Goal: Information Seeking & Learning: Learn about a topic

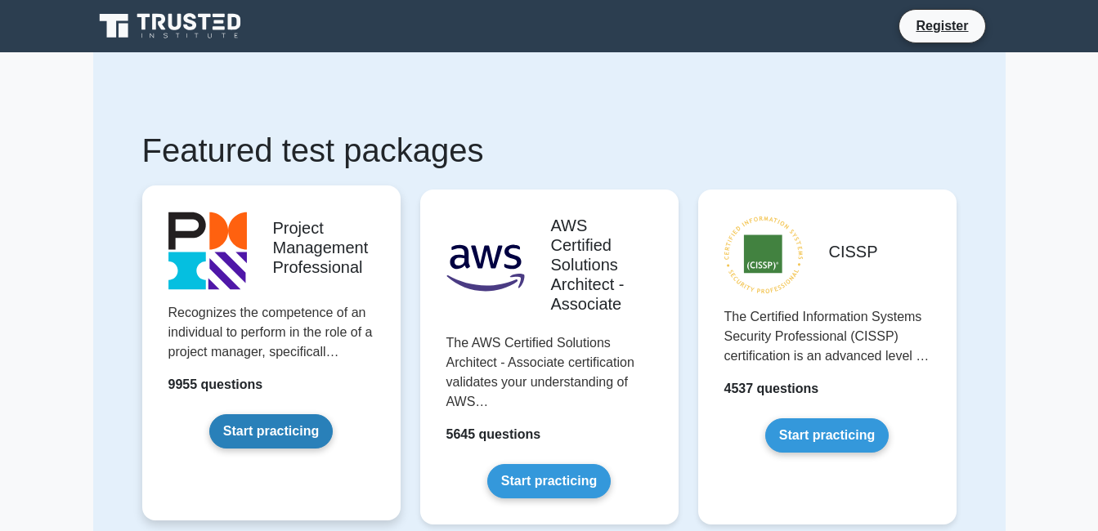
click at [309, 424] on link "Start practicing" at bounding box center [270, 431] width 123 height 34
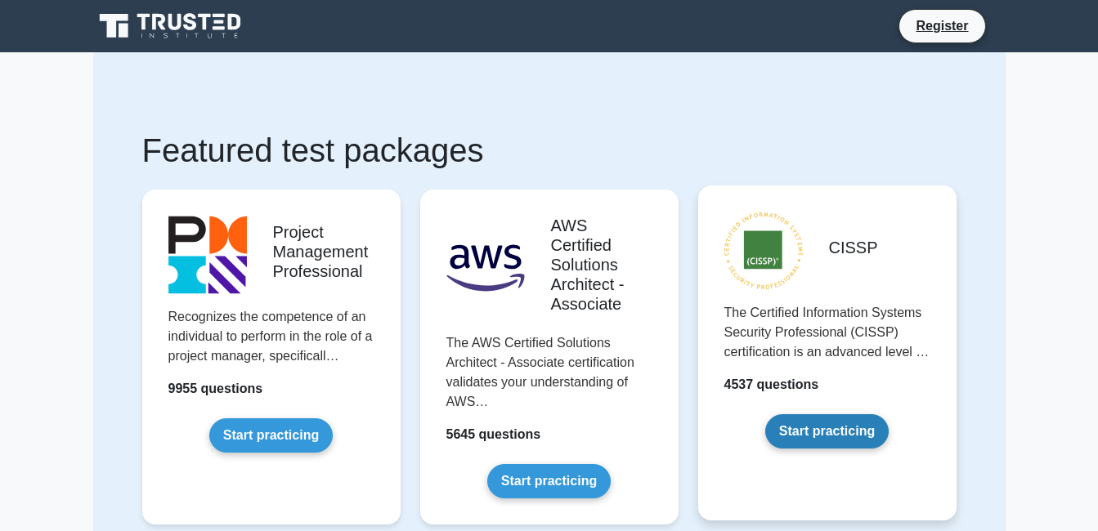
click at [811, 422] on link "Start practicing" at bounding box center [826, 431] width 123 height 34
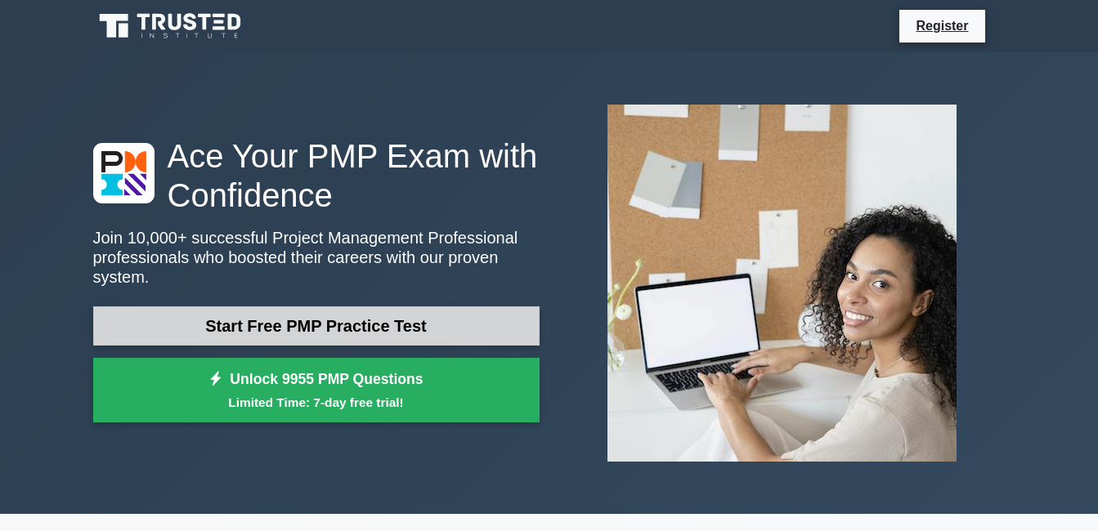
click at [346, 332] on link "Start Free PMP Practice Test" at bounding box center [316, 326] width 446 height 39
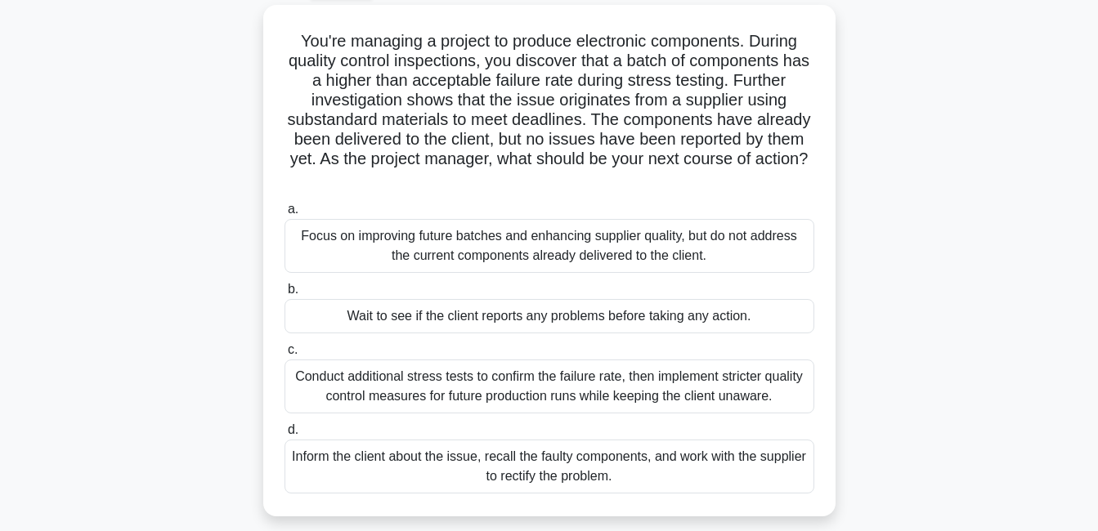
scroll to position [89, 0]
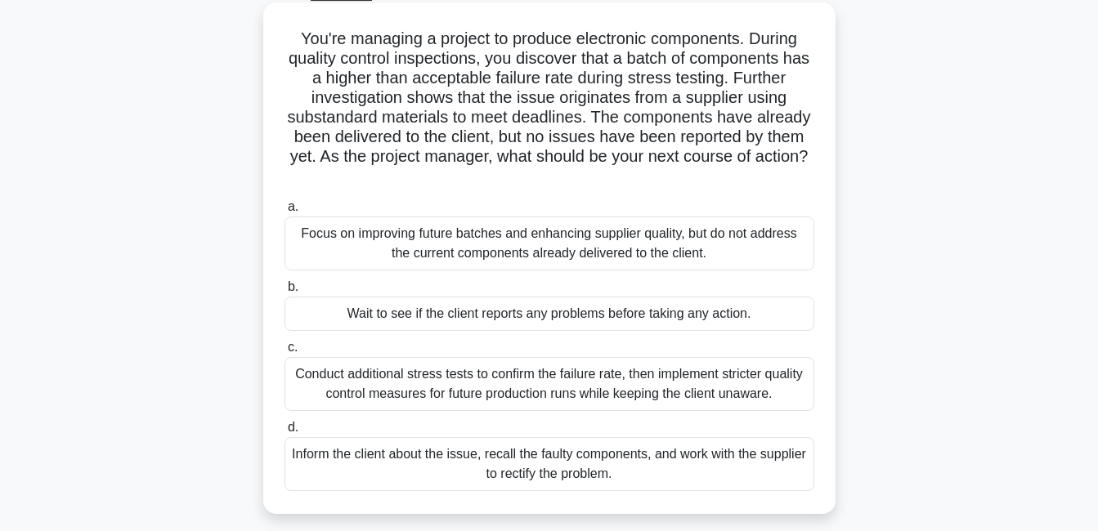
click at [556, 231] on div "Focus on improving future batches and enhancing supplier quality, but do not ad…" at bounding box center [549, 244] width 530 height 54
click at [284, 213] on input "a. Focus on improving future batches and enhancing supplier quality, but do not…" at bounding box center [284, 207] width 0 height 11
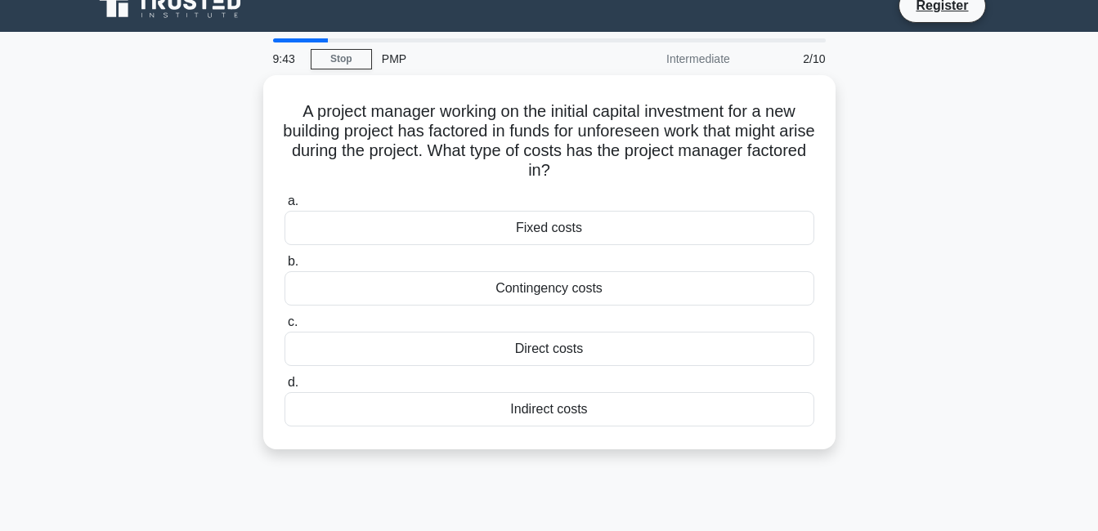
scroll to position [0, 0]
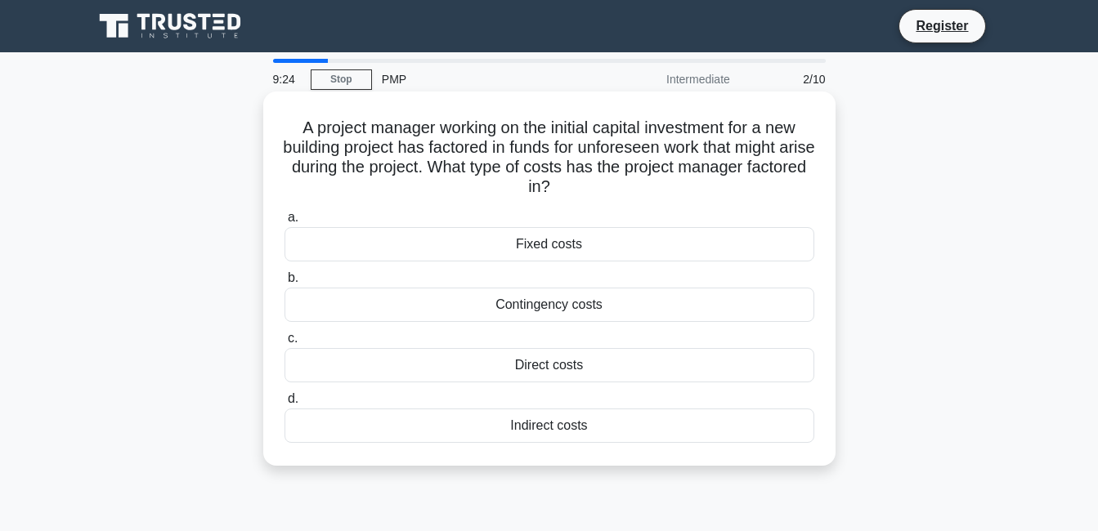
click at [548, 248] on div "Fixed costs" at bounding box center [549, 244] width 530 height 34
click at [284, 223] on input "a. Fixed costs" at bounding box center [284, 218] width 0 height 11
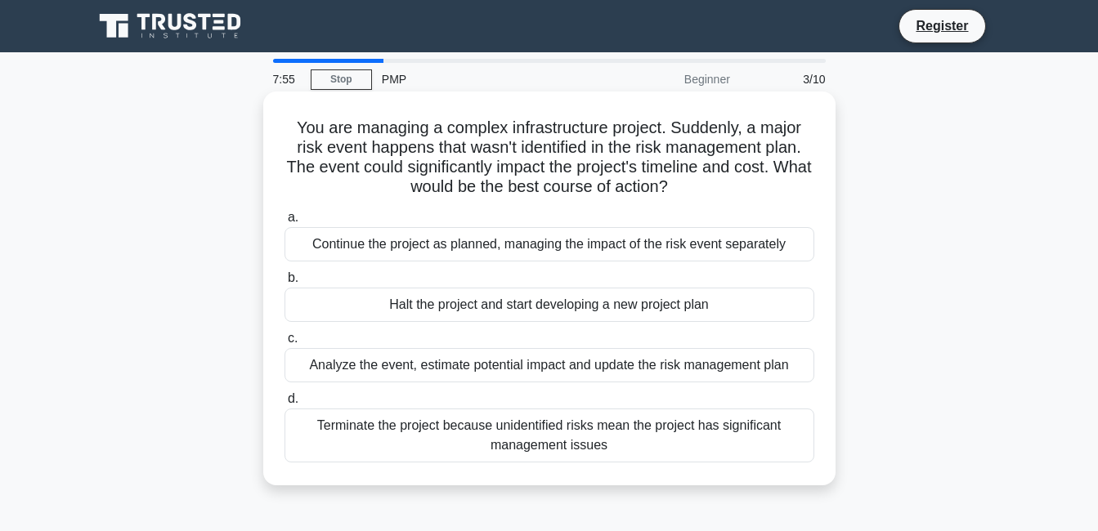
click at [506, 249] on div "Continue the project as planned, managing the impact of the risk event separate…" at bounding box center [549, 244] width 530 height 34
click at [284, 223] on input "a. Continue the project as planned, managing the impact of the risk event separ…" at bounding box center [284, 218] width 0 height 11
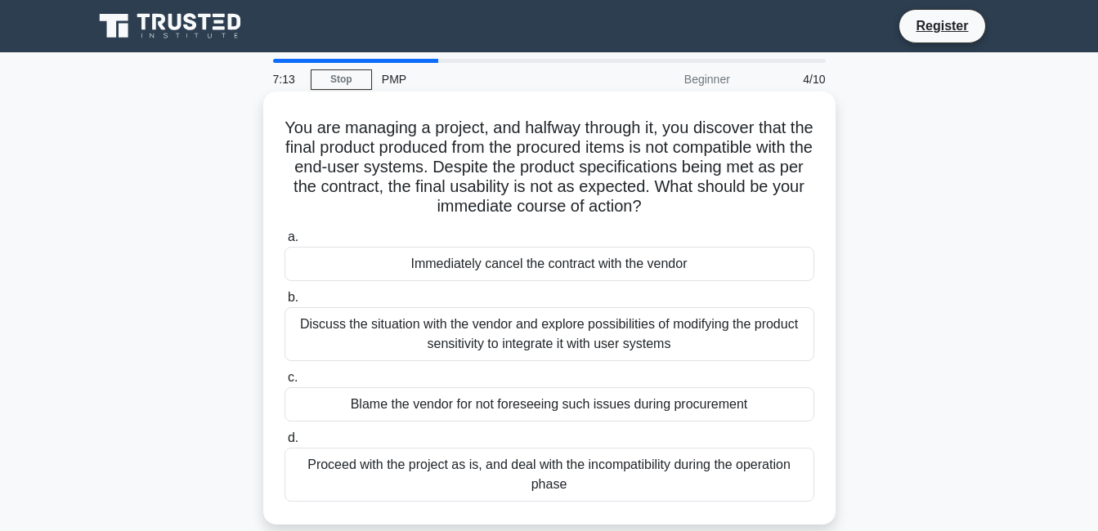
click at [566, 326] on div "Discuss the situation with the vendor and explore possibilities of modifying th…" at bounding box center [549, 334] width 530 height 54
click at [284, 303] on input "b. Discuss the situation with the vendor and explore possibilities of modifying…" at bounding box center [284, 298] width 0 height 11
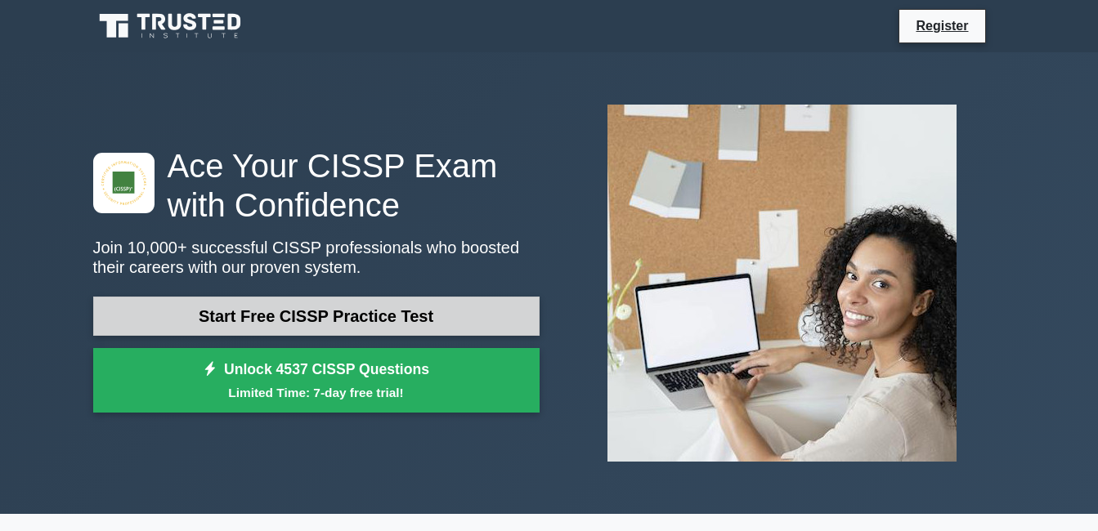
click at [402, 309] on link "Start Free CISSP Practice Test" at bounding box center [316, 316] width 446 height 39
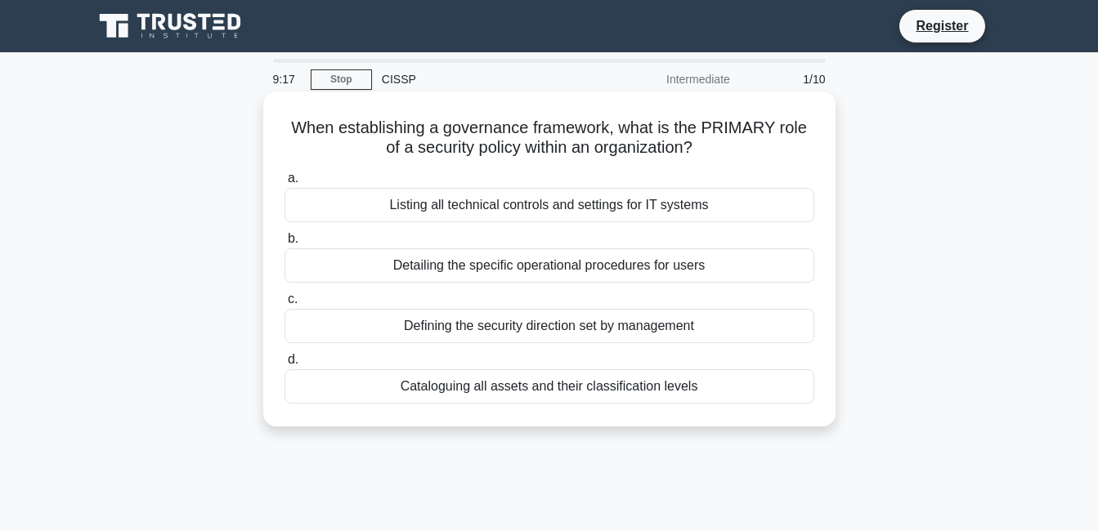
click at [541, 201] on div "Listing all technical controls and settings for IT systems" at bounding box center [549, 205] width 530 height 34
click at [284, 184] on input "a. Listing all technical controls and settings for IT systems" at bounding box center [284, 178] width 0 height 11
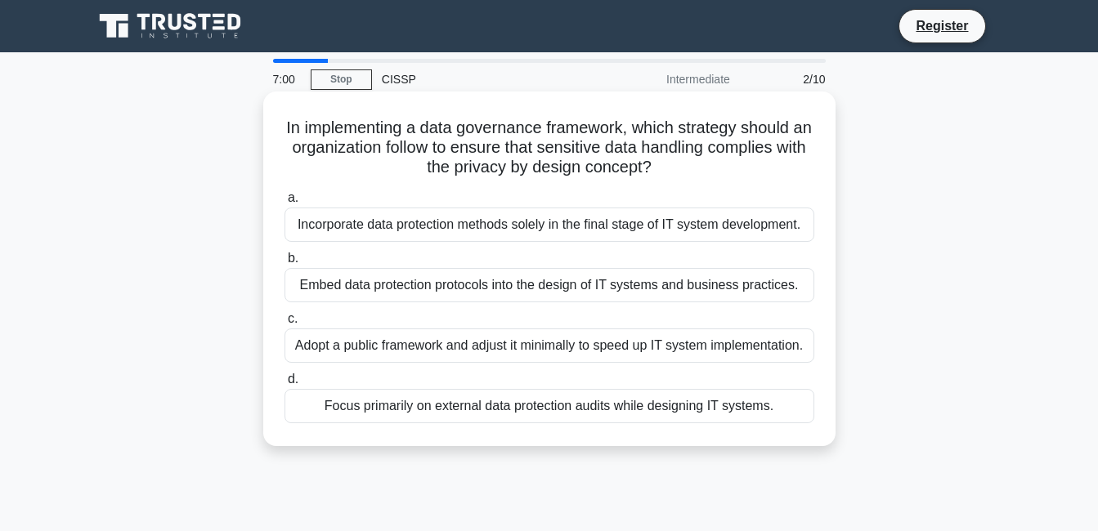
click at [732, 401] on div "Focus primarily on external data protection audits while designing IT systems." at bounding box center [549, 406] width 530 height 34
click at [284, 385] on input "d. Focus primarily on external data protection audits while designing IT system…" at bounding box center [284, 379] width 0 height 11
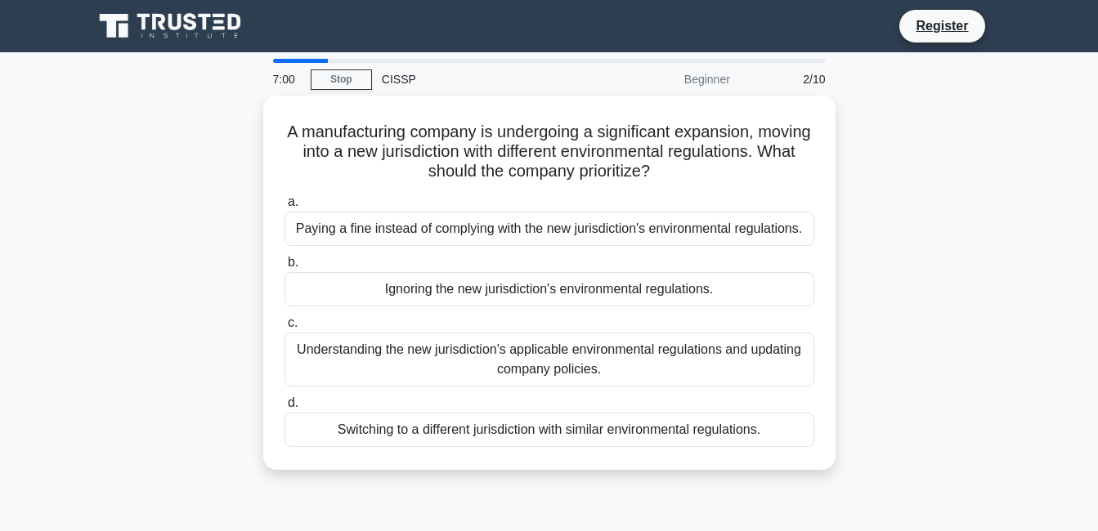
click at [732, 401] on label "d. Switching to a different jurisdiction with similar environmental regulations." at bounding box center [549, 420] width 530 height 54
click at [284, 401] on input "d. Switching to a different jurisdiction with similar environmental regulations." at bounding box center [284, 403] width 0 height 11
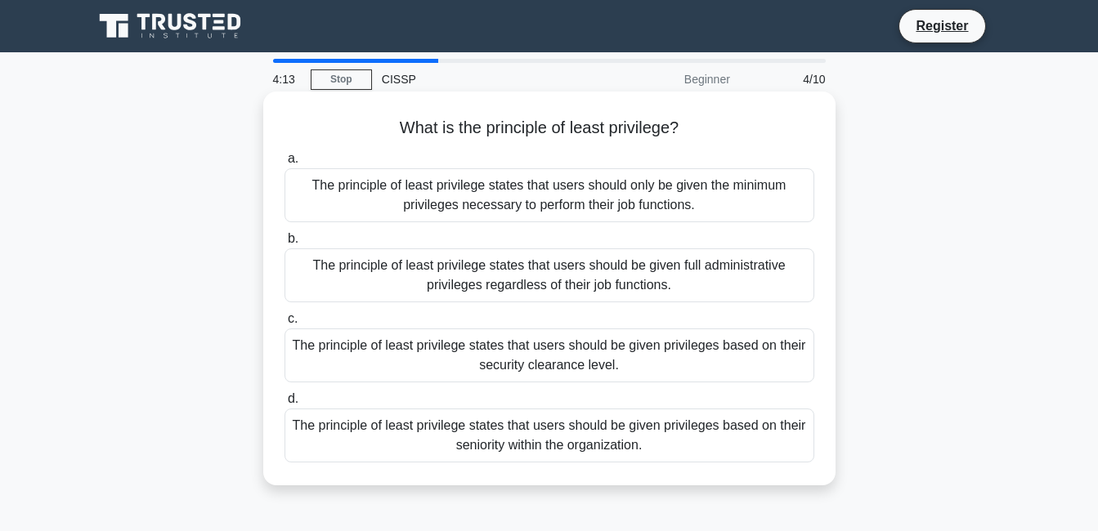
click at [558, 441] on div "The principle of least privilege states that users should be given privileges b…" at bounding box center [549, 436] width 530 height 54
click at [284, 405] on input "d. The principle of least privilege states that users should be given privilege…" at bounding box center [284, 399] width 0 height 11
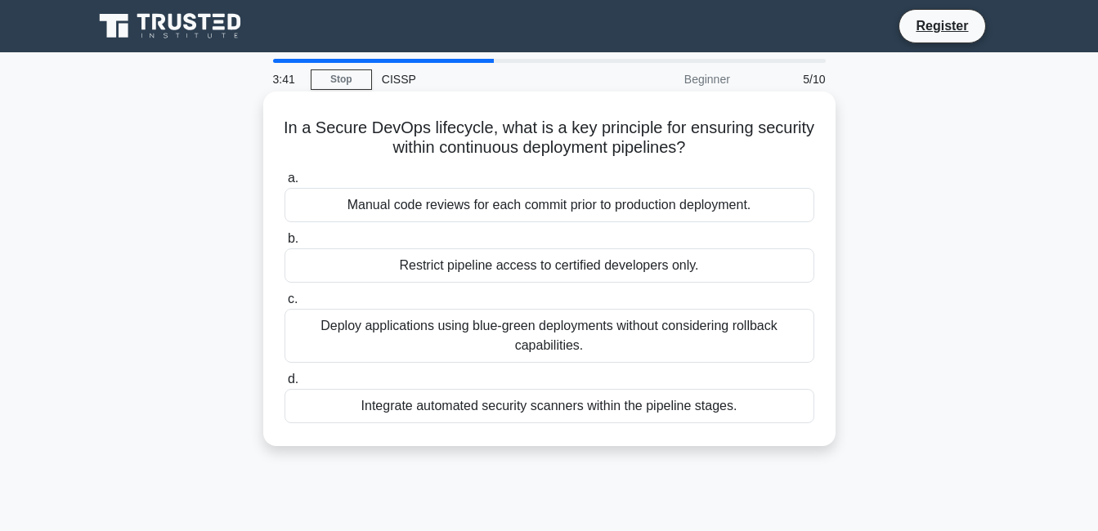
click at [550, 207] on div "Manual code reviews for each commit prior to production deployment." at bounding box center [549, 205] width 530 height 34
click at [284, 184] on input "a. Manual code reviews for each commit prior to production deployment." at bounding box center [284, 178] width 0 height 11
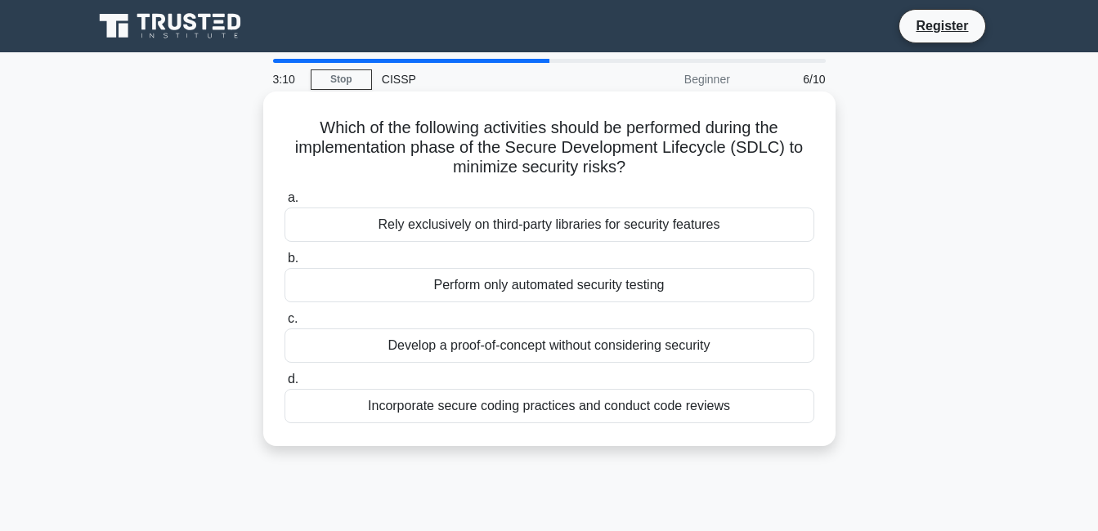
click at [553, 347] on div "Develop a proof-of-concept without considering security" at bounding box center [549, 346] width 530 height 34
click at [284, 325] on input "c. Develop a proof-of-concept without considering security" at bounding box center [284, 319] width 0 height 11
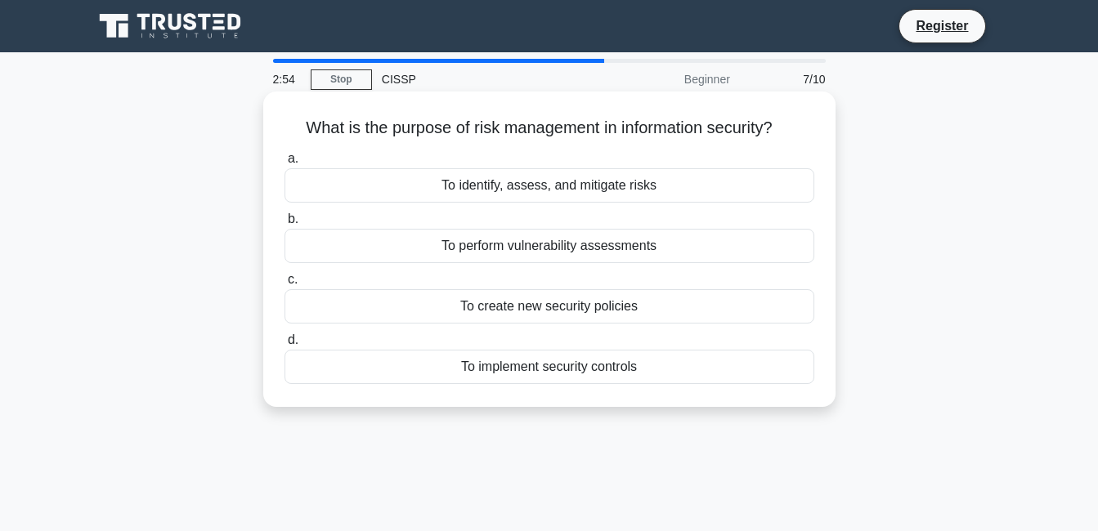
click at [586, 312] on div "To create new security policies" at bounding box center [549, 306] width 530 height 34
click at [284, 285] on input "c. To create new security policies" at bounding box center [284, 280] width 0 height 11
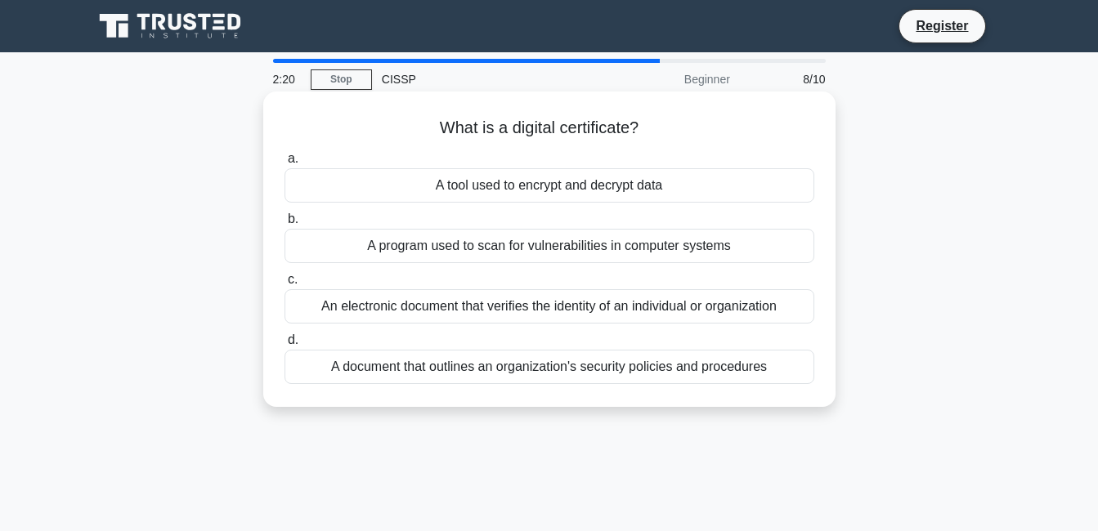
click at [575, 186] on div "A tool used to encrypt and decrypt data" at bounding box center [549, 185] width 530 height 34
click at [284, 164] on input "a. A tool used to encrypt and decrypt data" at bounding box center [284, 159] width 0 height 11
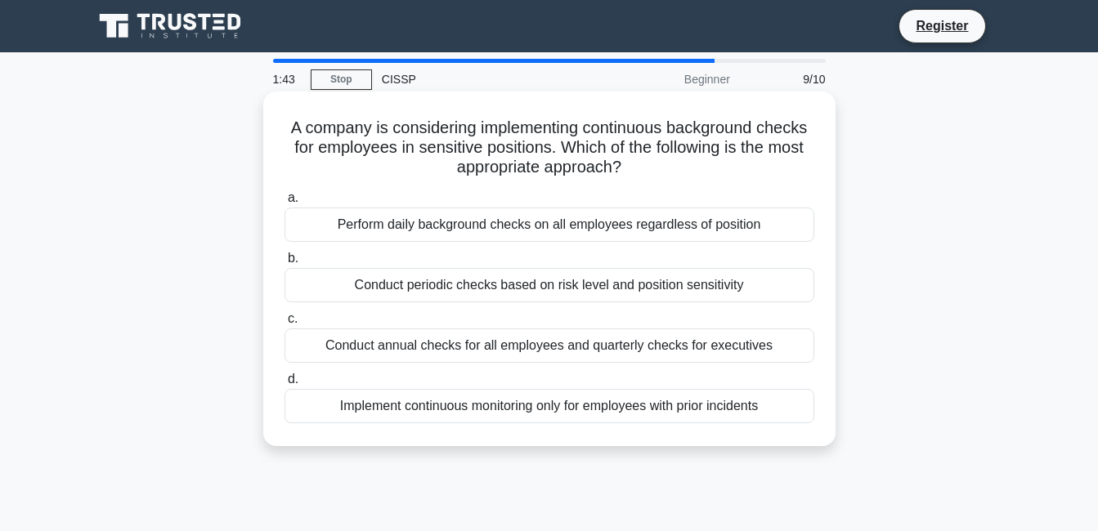
click at [545, 227] on div "Perform daily background checks on all employees regardless of position" at bounding box center [549, 225] width 530 height 34
click at [284, 204] on input "a. Perform daily background checks on all employees regardless of position" at bounding box center [284, 198] width 0 height 11
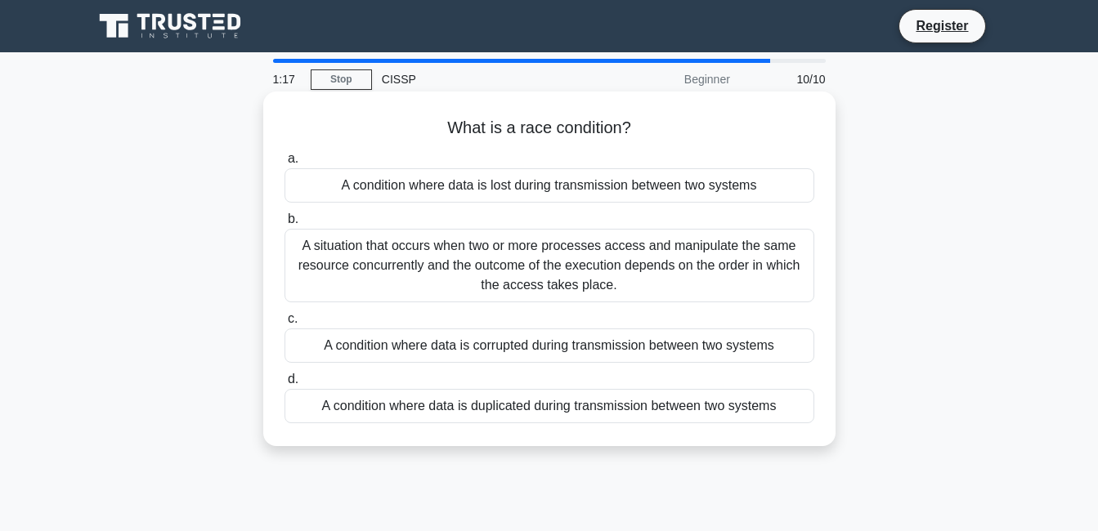
click at [557, 337] on div "A condition where data is corrupted during transmission between two systems" at bounding box center [549, 346] width 530 height 34
click at [284, 325] on input "c. A condition where data is corrupted during transmission between two systems" at bounding box center [284, 319] width 0 height 11
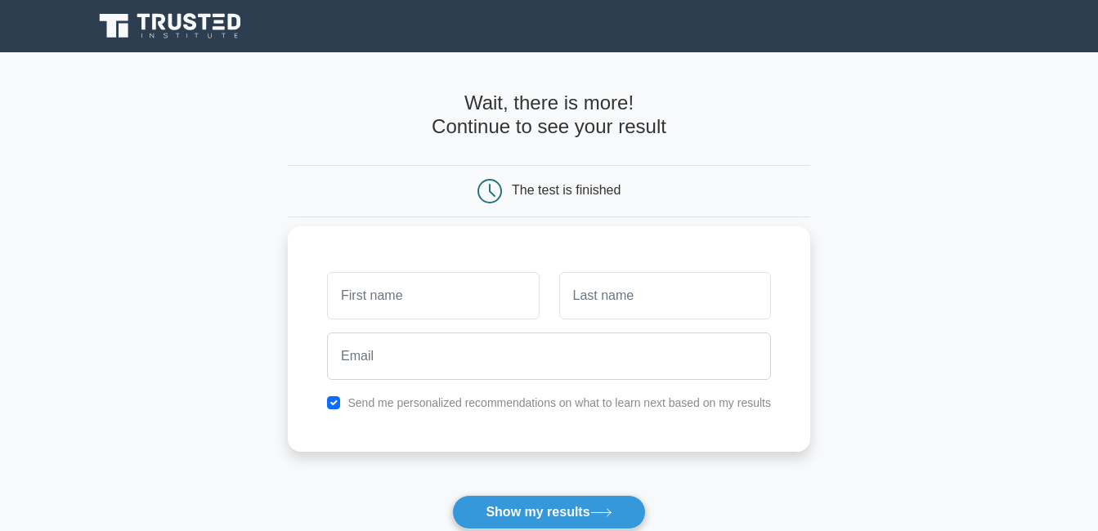
click at [482, 299] on input "text" at bounding box center [433, 295] width 212 height 47
type input "Gift"
type input "Gifted"
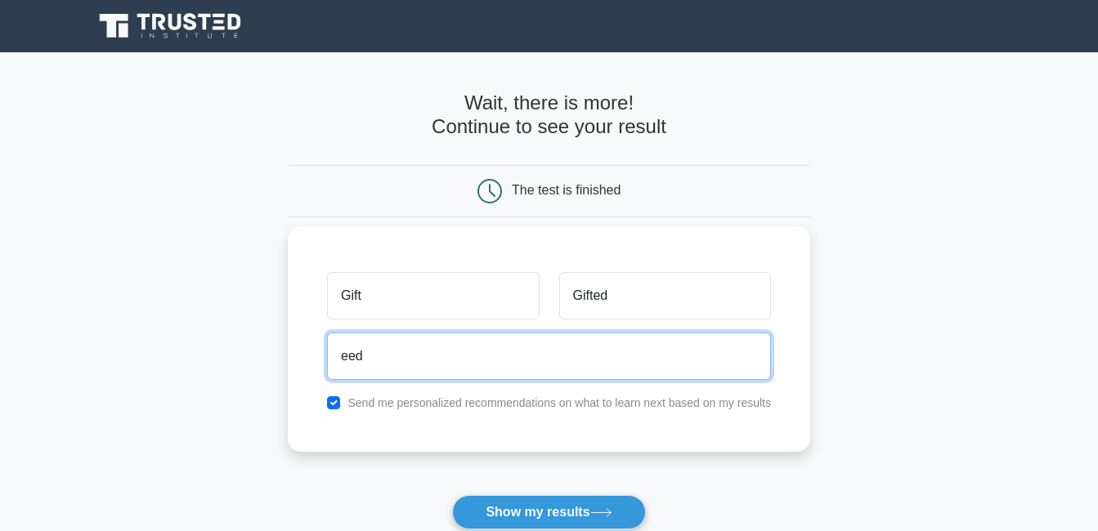
type input "[EMAIL_ADDRESS][DOMAIN_NAME]"
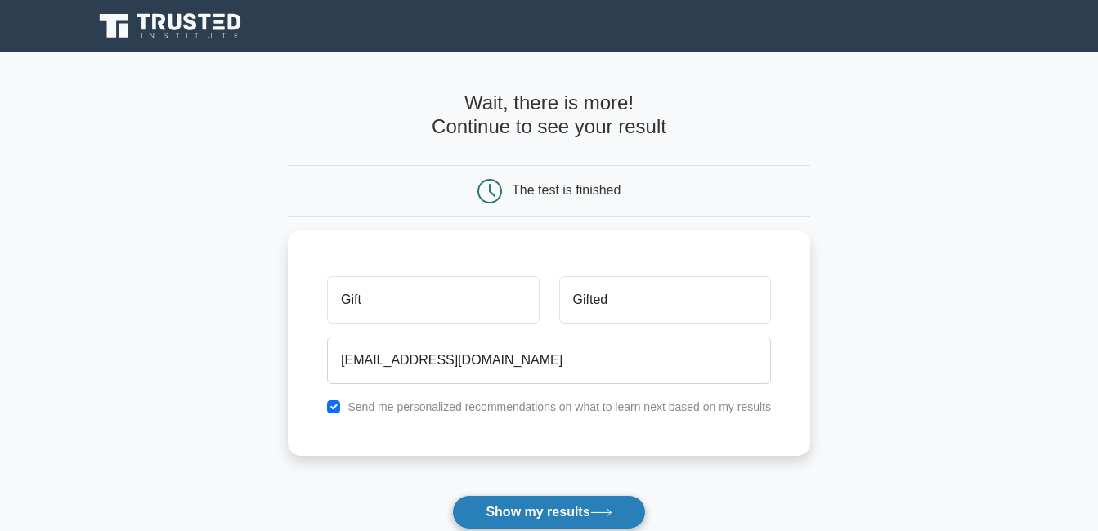
click at [554, 517] on button "Show my results" at bounding box center [548, 512] width 193 height 34
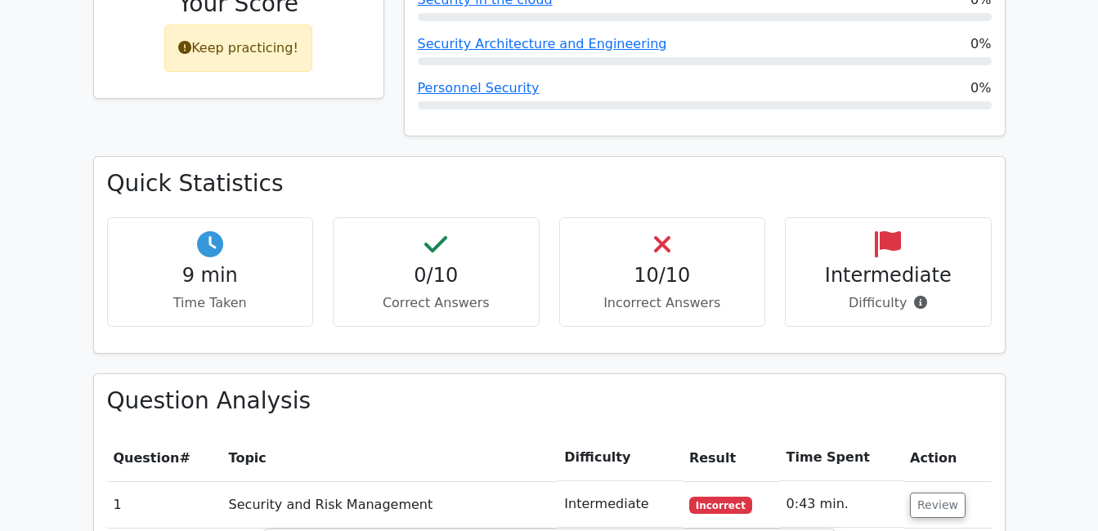
scroll to position [851, 0]
